Goal: Task Accomplishment & Management: Manage account settings

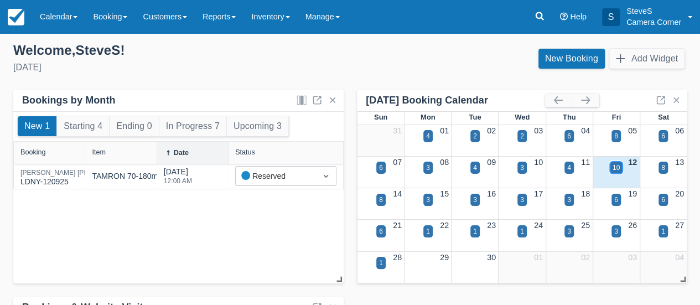
click at [614, 166] on div "10" at bounding box center [615, 168] width 7 height 10
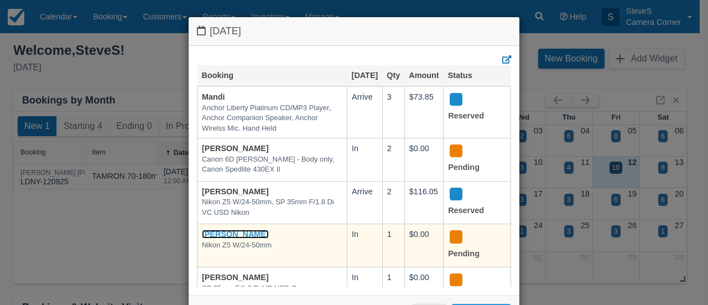
click at [246, 238] on link "[PERSON_NAME]" at bounding box center [235, 234] width 67 height 9
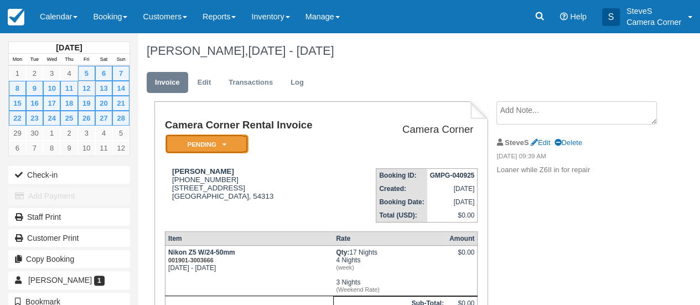
click at [205, 143] on em "Pending" at bounding box center [206, 143] width 83 height 19
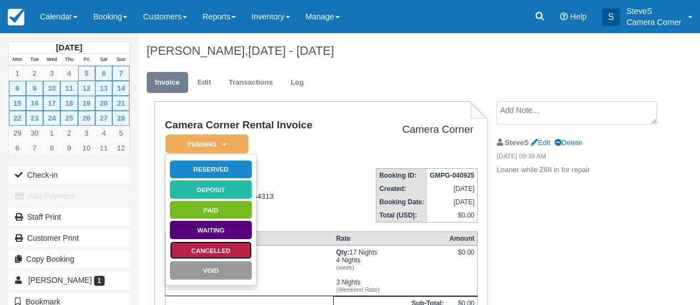
click at [213, 248] on link "Cancelled" at bounding box center [210, 250] width 83 height 19
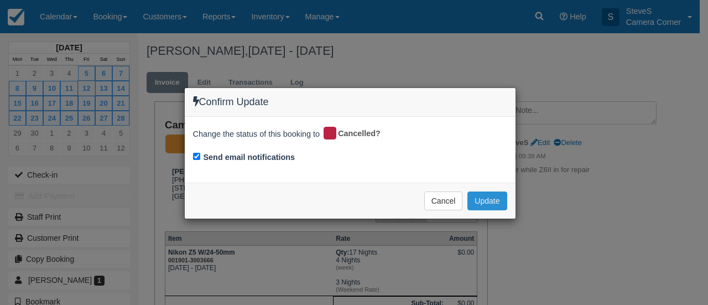
click at [492, 200] on button "Update" at bounding box center [486, 200] width 39 height 19
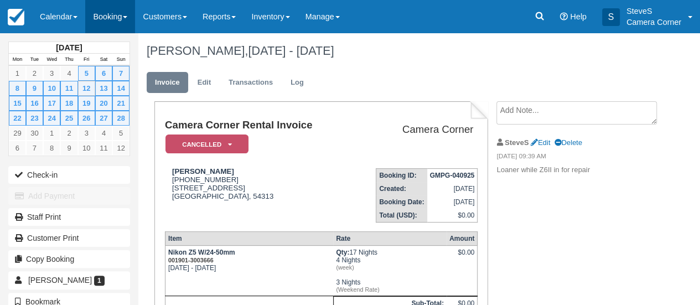
click at [111, 17] on link "Booking" at bounding box center [110, 16] width 50 height 33
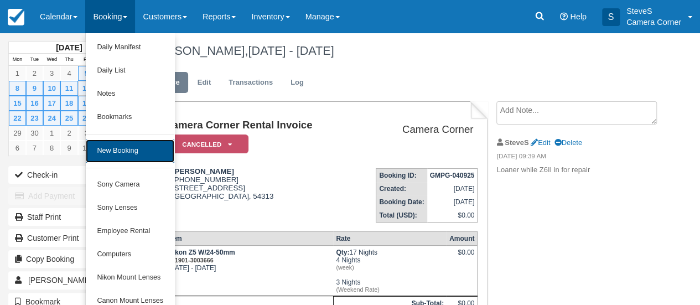
click at [116, 150] on link "New Booking" at bounding box center [130, 150] width 88 height 23
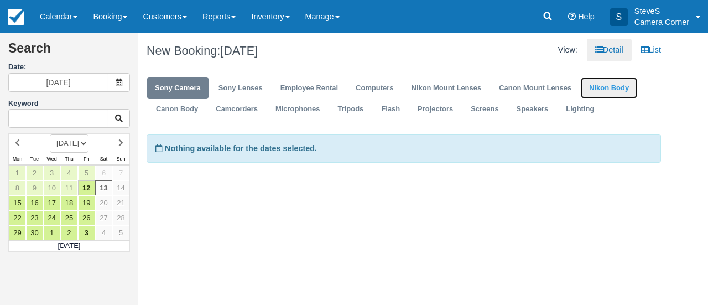
click at [608, 86] on link "Nikon Body" at bounding box center [609, 88] width 56 height 22
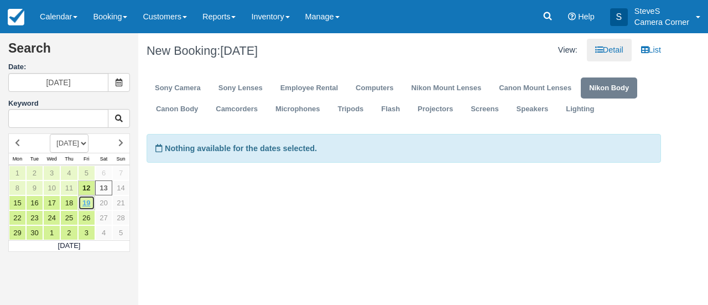
click at [83, 200] on link "19" at bounding box center [86, 202] width 17 height 15
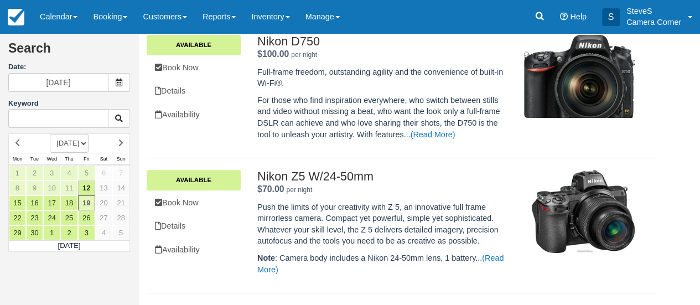
scroll to position [166, 0]
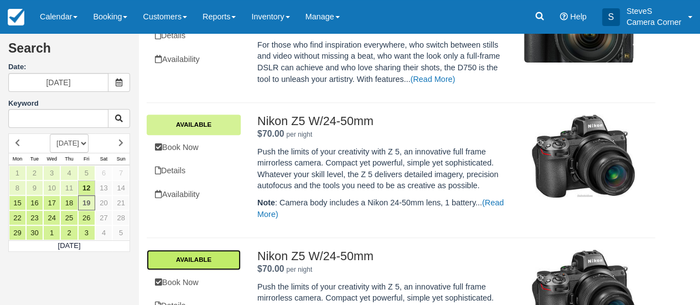
click at [192, 257] on link "Available" at bounding box center [194, 259] width 94 height 20
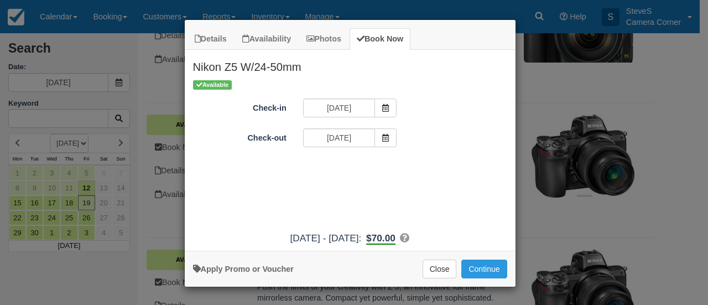
click at [121, 142] on div "Details Availability Photos Book Now Nikon Z5 W/24-50mm Push the limits of your…" at bounding box center [354, 152] width 708 height 305
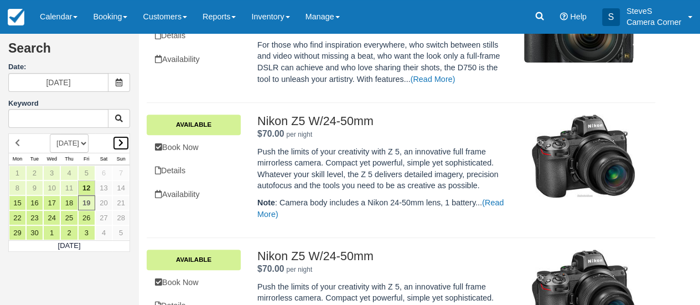
click at [121, 142] on icon at bounding box center [120, 143] width 5 height 8
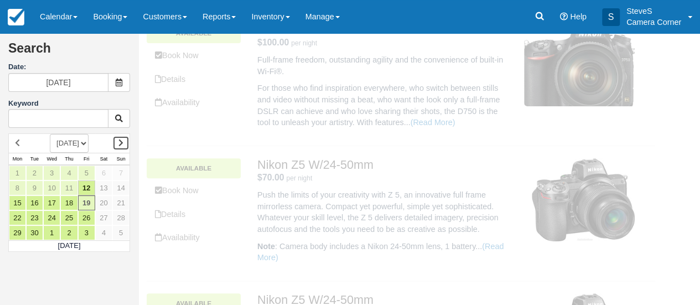
scroll to position [0, 0]
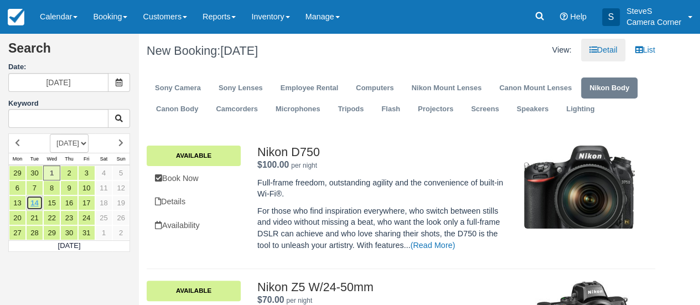
click at [33, 202] on link "14" at bounding box center [34, 202] width 17 height 15
click at [20, 142] on link at bounding box center [17, 142] width 17 height 15
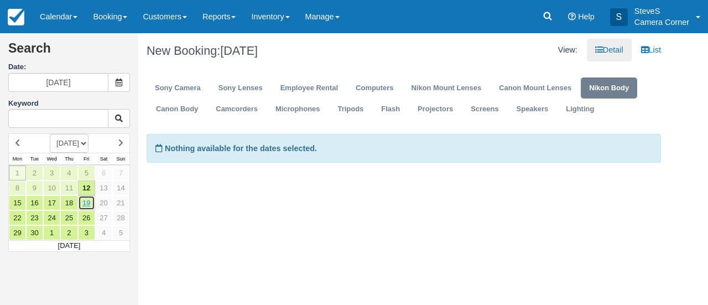
click at [85, 200] on link "19" at bounding box center [86, 202] width 17 height 15
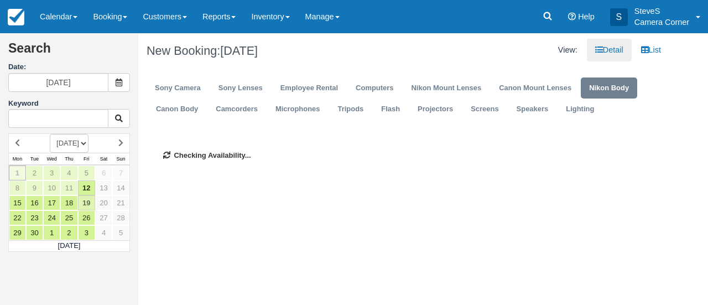
type input "09/19/25"
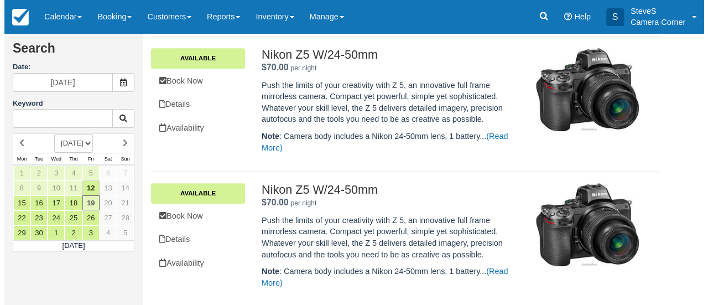
scroll to position [233, 0]
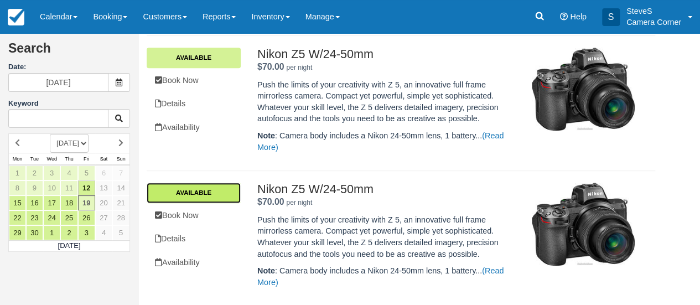
click at [228, 189] on link "Available" at bounding box center [194, 192] width 94 height 20
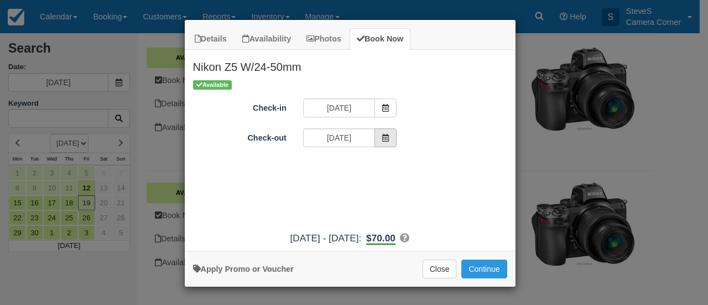
click at [393, 138] on span "Item Modal" at bounding box center [385, 137] width 22 height 19
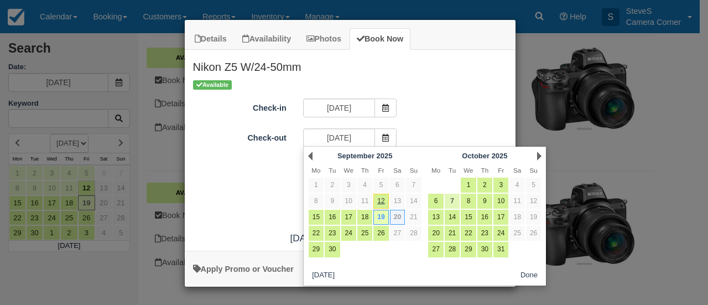
click at [451, 200] on link "7" at bounding box center [452, 201] width 15 height 15
type input "10/07/25"
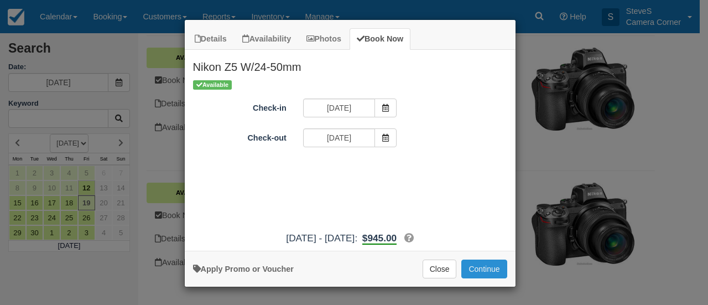
click at [475, 265] on button "Continue" at bounding box center [483, 268] width 45 height 19
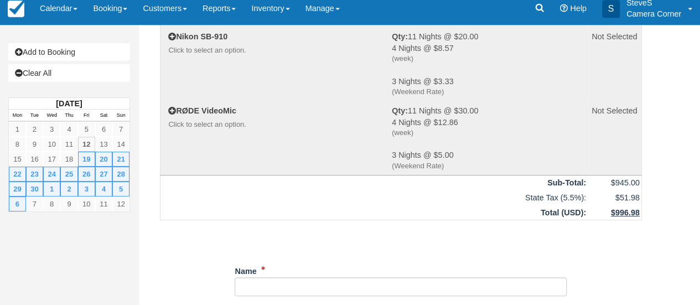
scroll to position [387, 0]
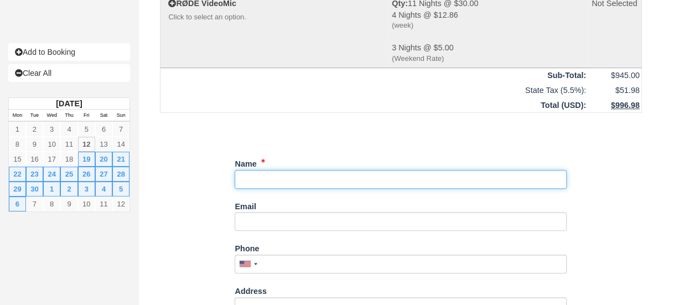
click at [274, 179] on input "Name" at bounding box center [400, 179] width 332 height 19
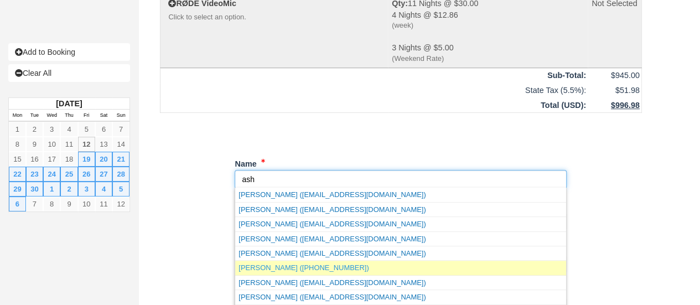
click at [268, 267] on link "[PERSON_NAME] ([PHONE_NUMBER])" at bounding box center [400, 267] width 331 height 14
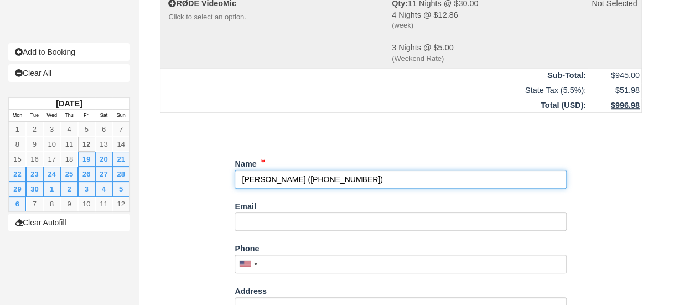
type input "[PERSON_NAME]"
type input "[PHONE_NUMBER]"
type input "[STREET_ADDRESS]"
type input "Green Bay"
type input "54313"
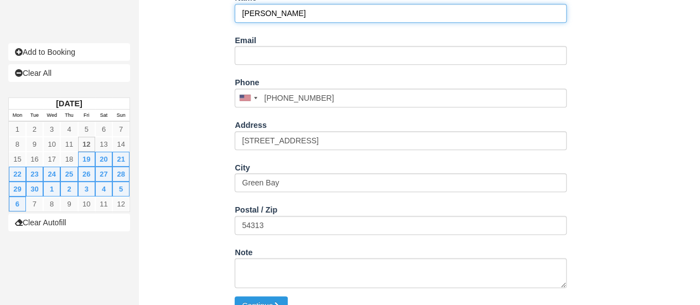
scroll to position [570, 0]
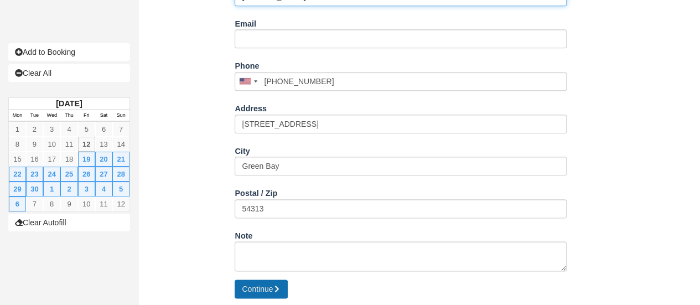
type input "[PERSON_NAME]"
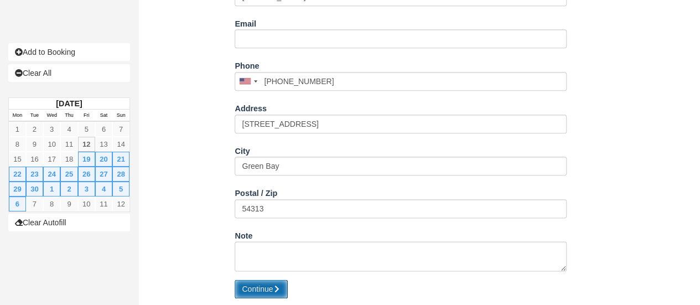
click at [259, 284] on button "Continue" at bounding box center [260, 288] width 53 height 19
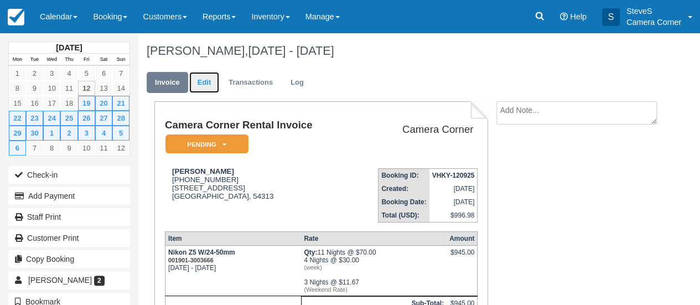
click at [204, 84] on link "Edit" at bounding box center [204, 83] width 30 height 22
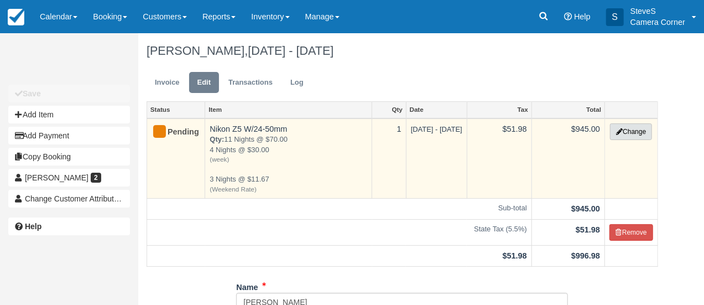
click at [625, 133] on button "Change" at bounding box center [631, 131] width 42 height 17
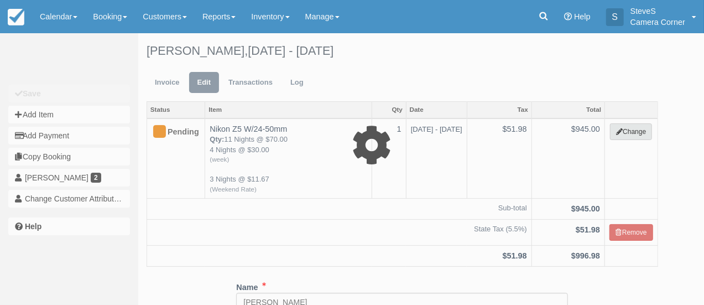
select select "10"
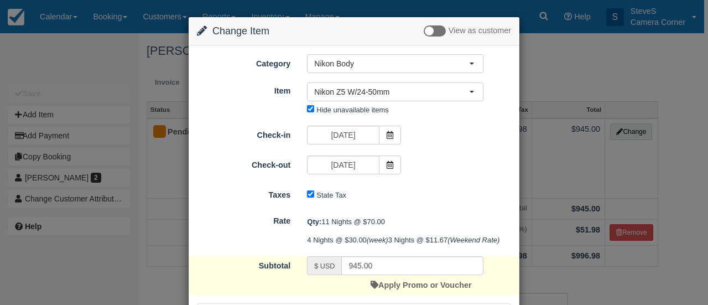
scroll to position [55, 0]
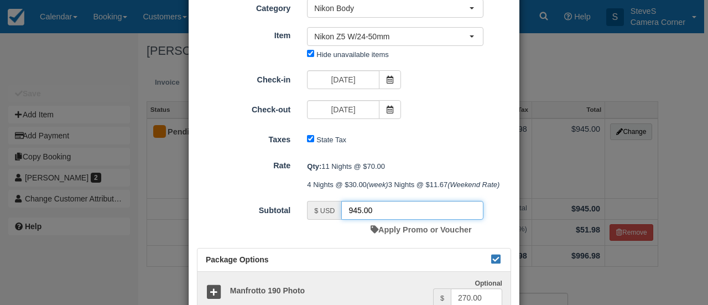
drag, startPoint x: 366, startPoint y: 229, endPoint x: 311, endPoint y: 230, distance: 55.3
click at [311, 220] on div "$ USD 945.00" at bounding box center [395, 210] width 176 height 19
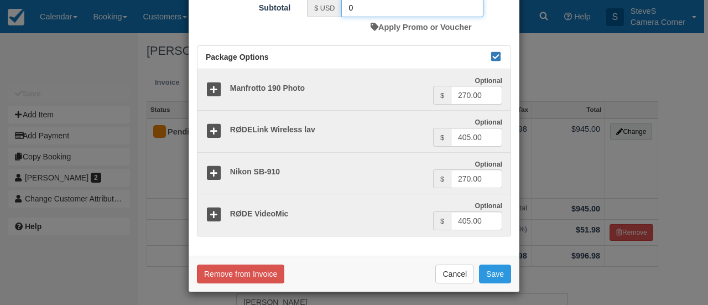
scroll to position [240, 0]
type input "0"
click at [495, 271] on button "Save" at bounding box center [495, 273] width 32 height 19
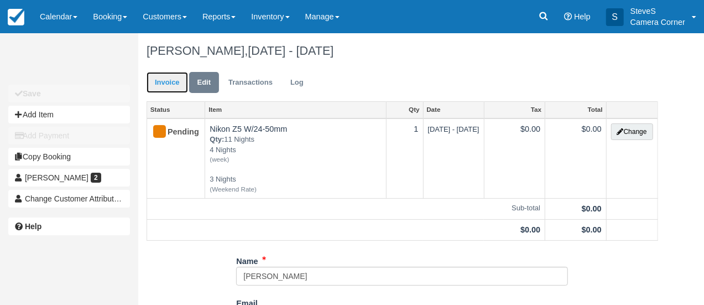
click at [170, 85] on link "Invoice" at bounding box center [167, 83] width 41 height 22
